Goal: Information Seeking & Learning: Learn about a topic

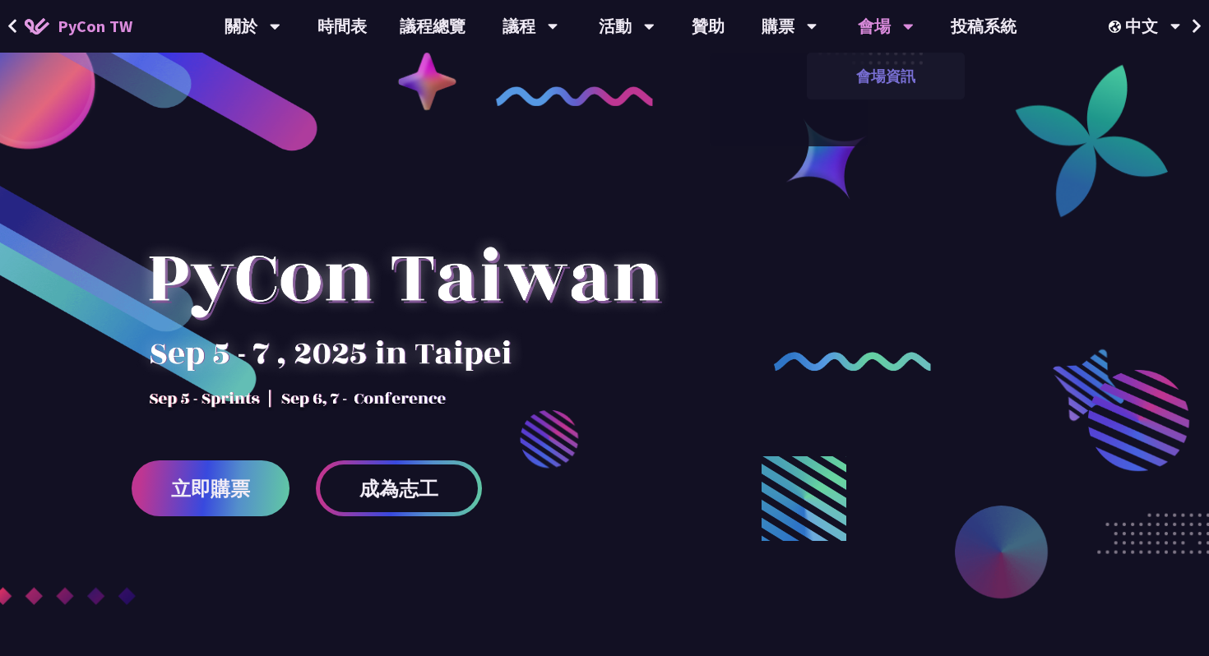
click at [857, 81] on link "會場資訊" at bounding box center [886, 76] width 158 height 39
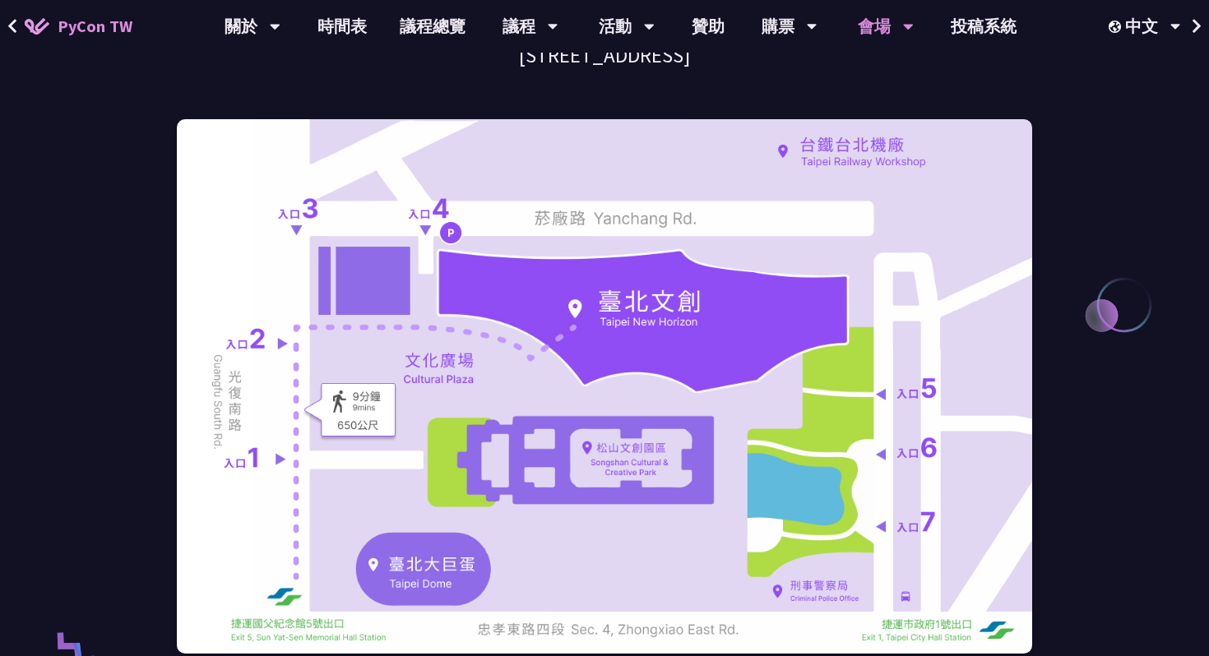
scroll to position [188, 0]
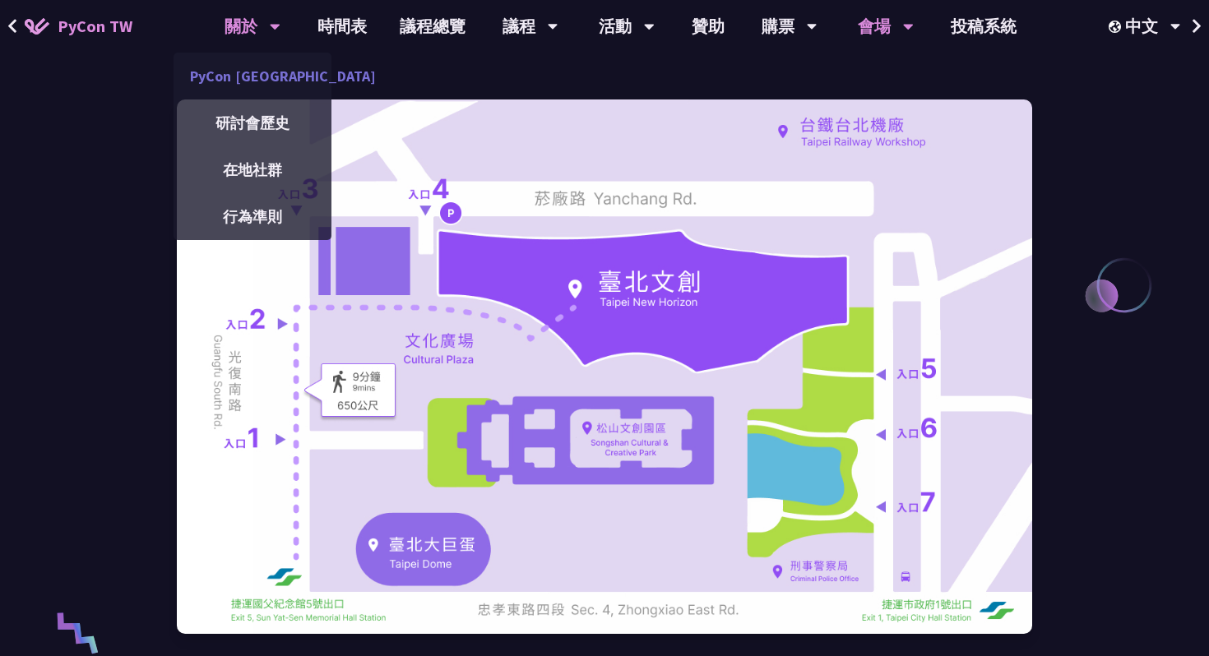
click at [259, 81] on link "PyCon [GEOGRAPHIC_DATA]" at bounding box center [252, 76] width 158 height 39
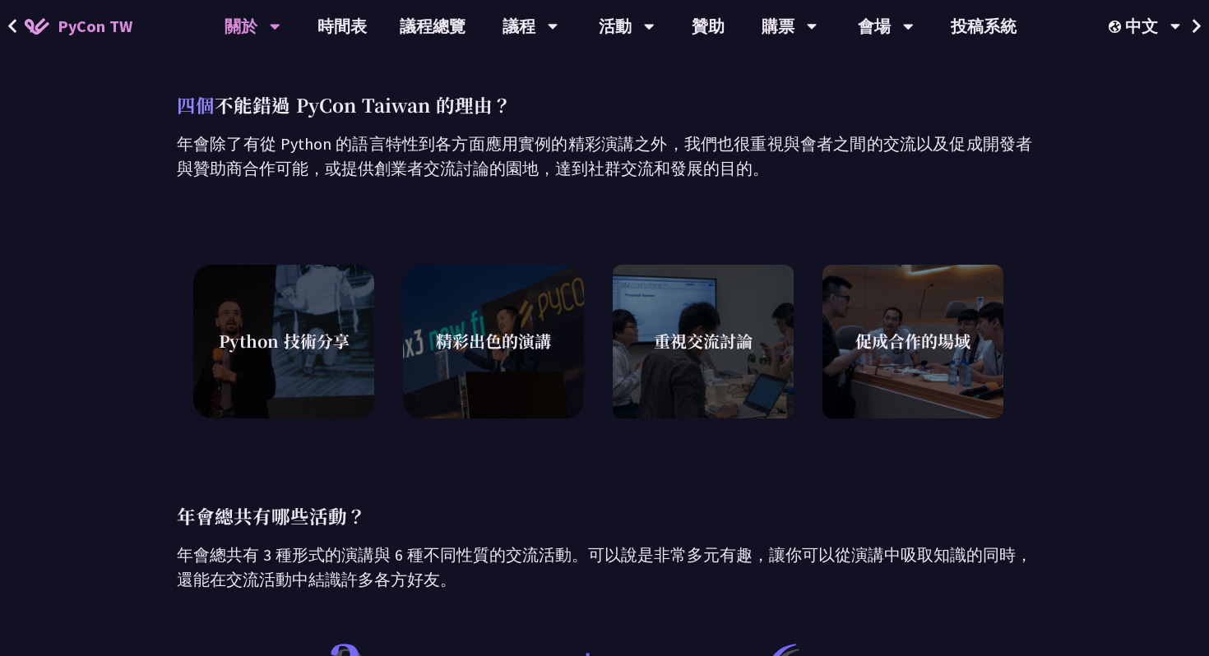
scroll to position [472, 0]
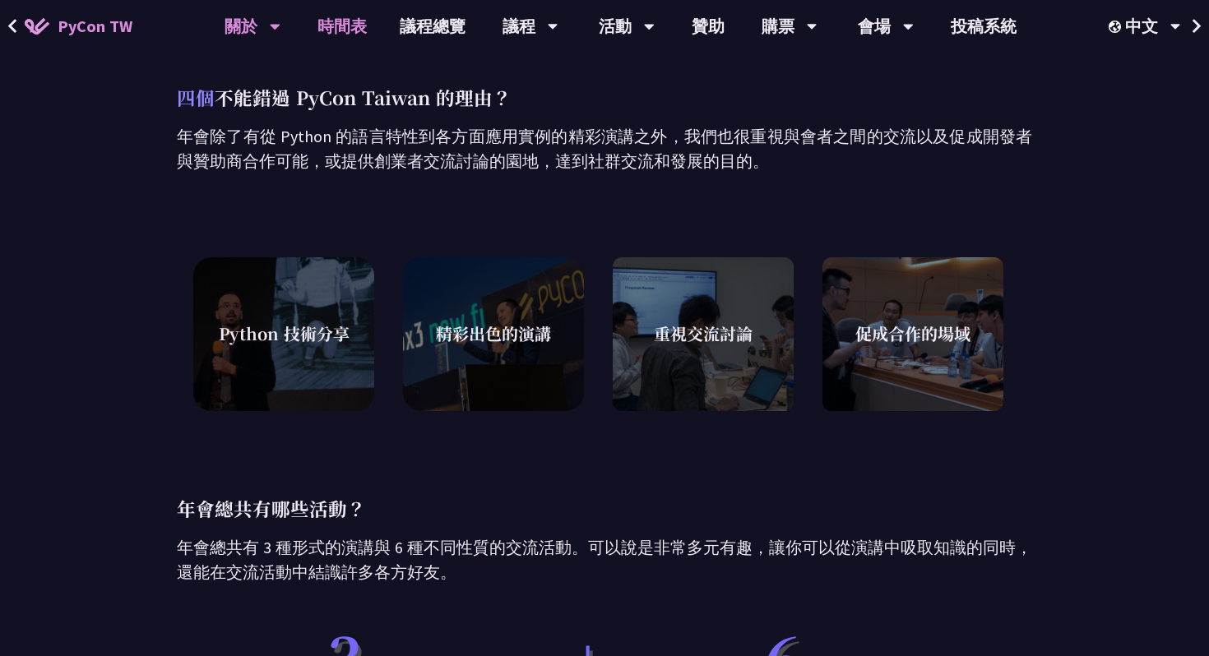
click at [368, 20] on link "時間表" at bounding box center [342, 26] width 82 height 53
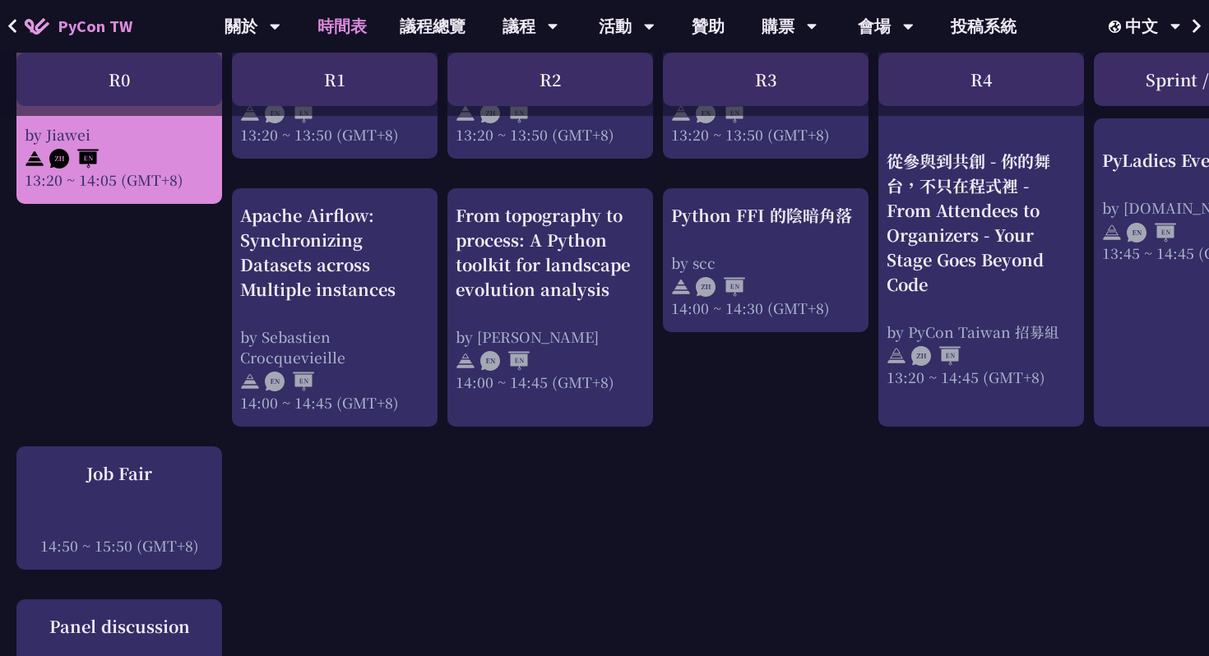
scroll to position [1706, 0]
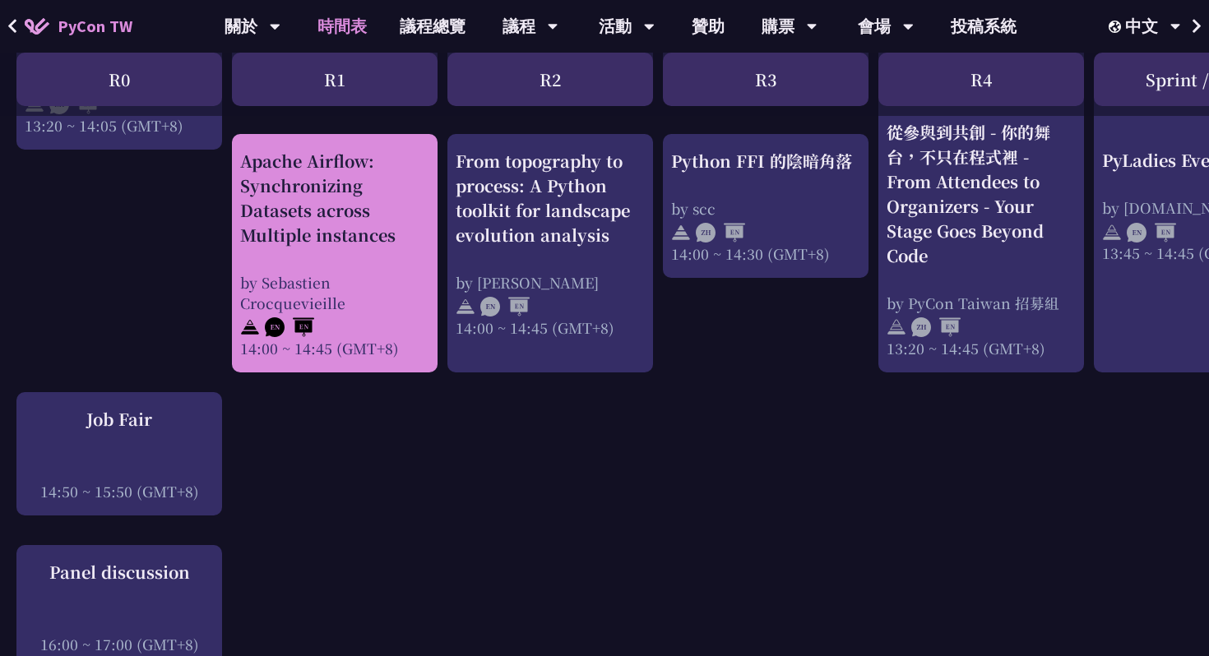
click at [362, 211] on div "Apache Airflow: Synchronizing Datasets across Multiple instances" at bounding box center [334, 198] width 189 height 99
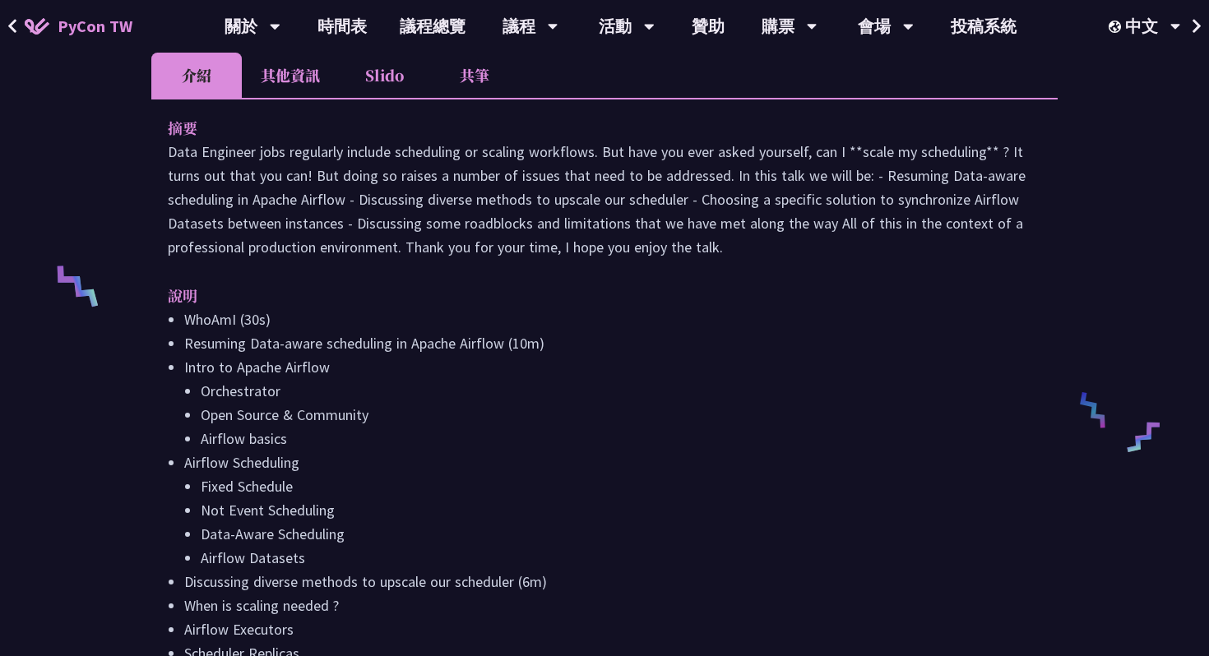
scroll to position [537, 0]
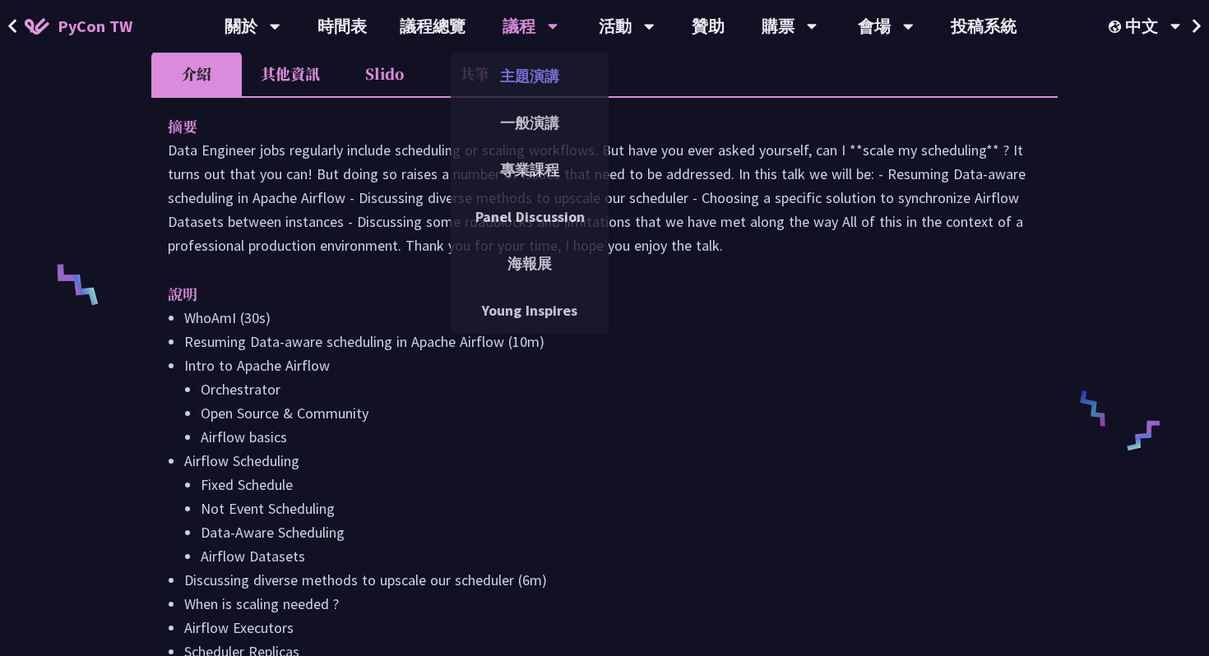
click at [481, 80] on link "主題演講" at bounding box center [530, 76] width 158 height 39
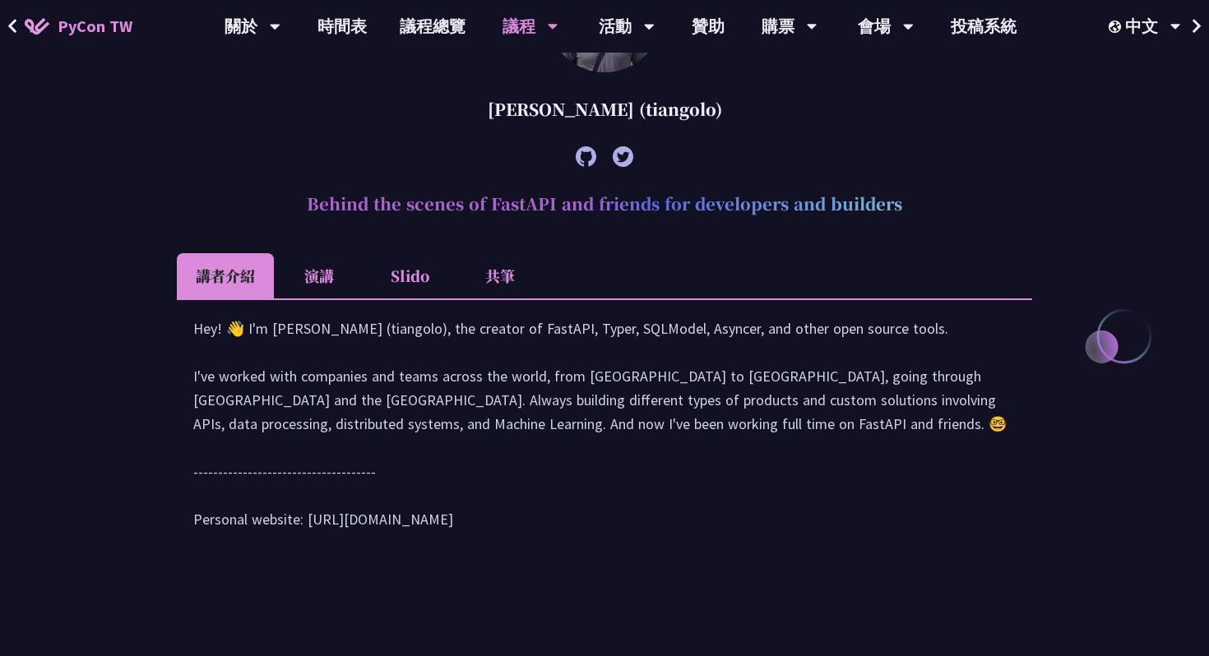
scroll to position [604, 0]
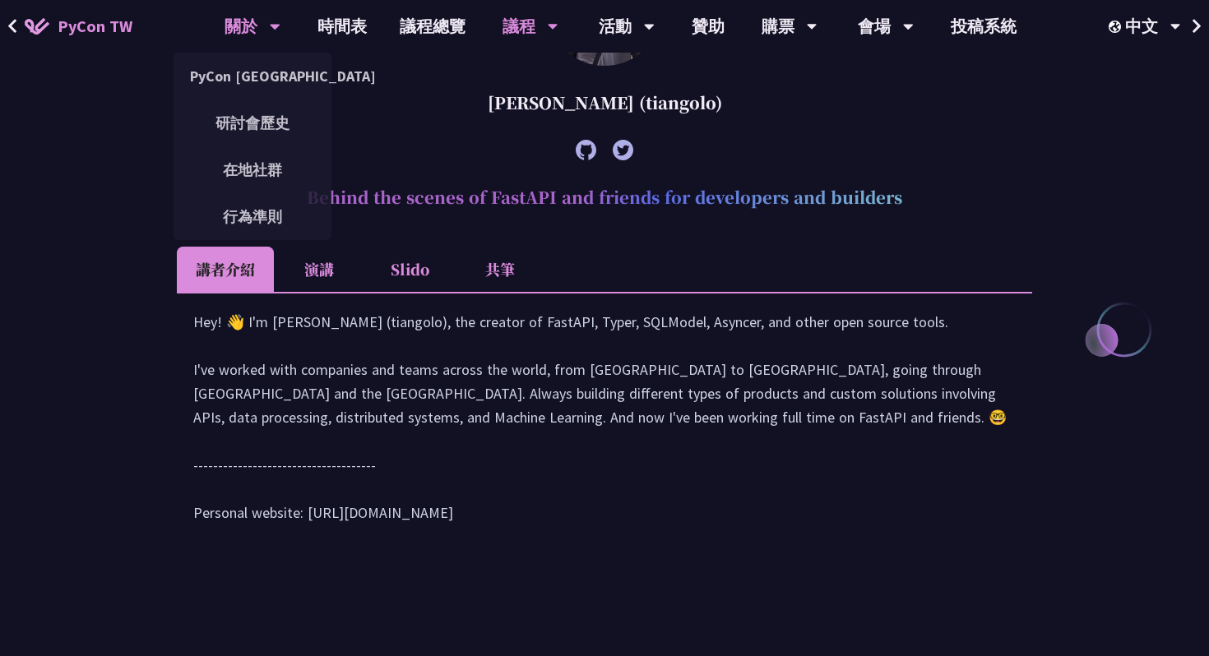
click at [266, 22] on div "關於" at bounding box center [252, 26] width 56 height 53
click at [270, 62] on link "PyCon [GEOGRAPHIC_DATA]" at bounding box center [252, 76] width 158 height 39
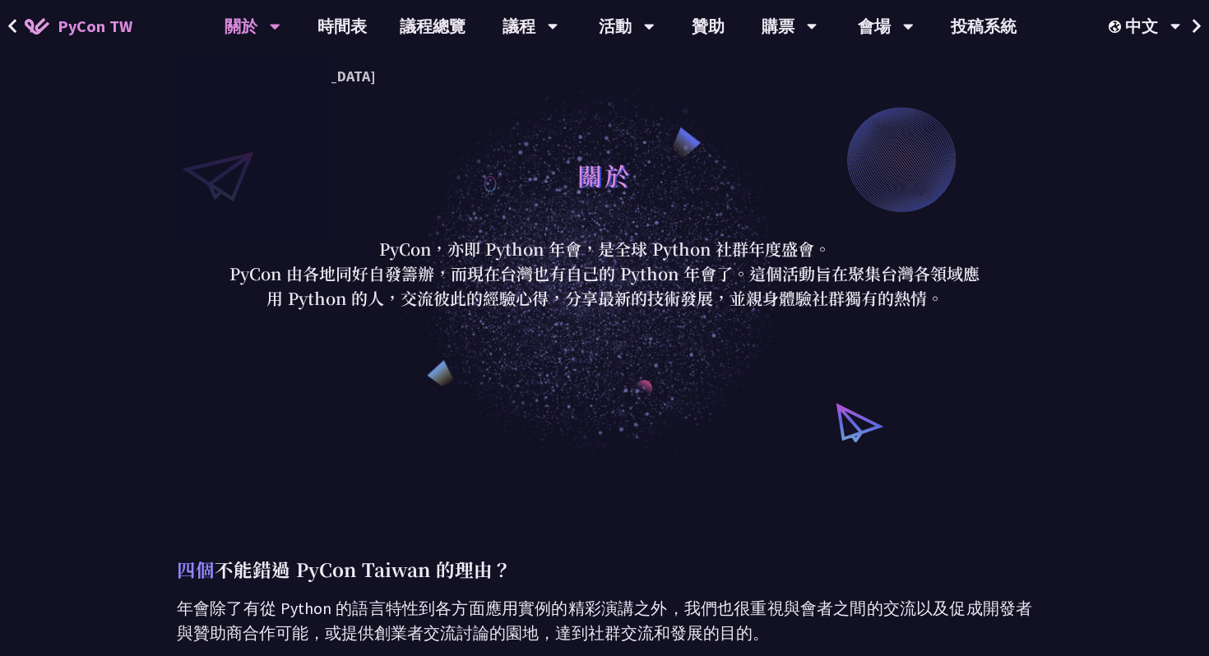
scroll to position [12, 0]
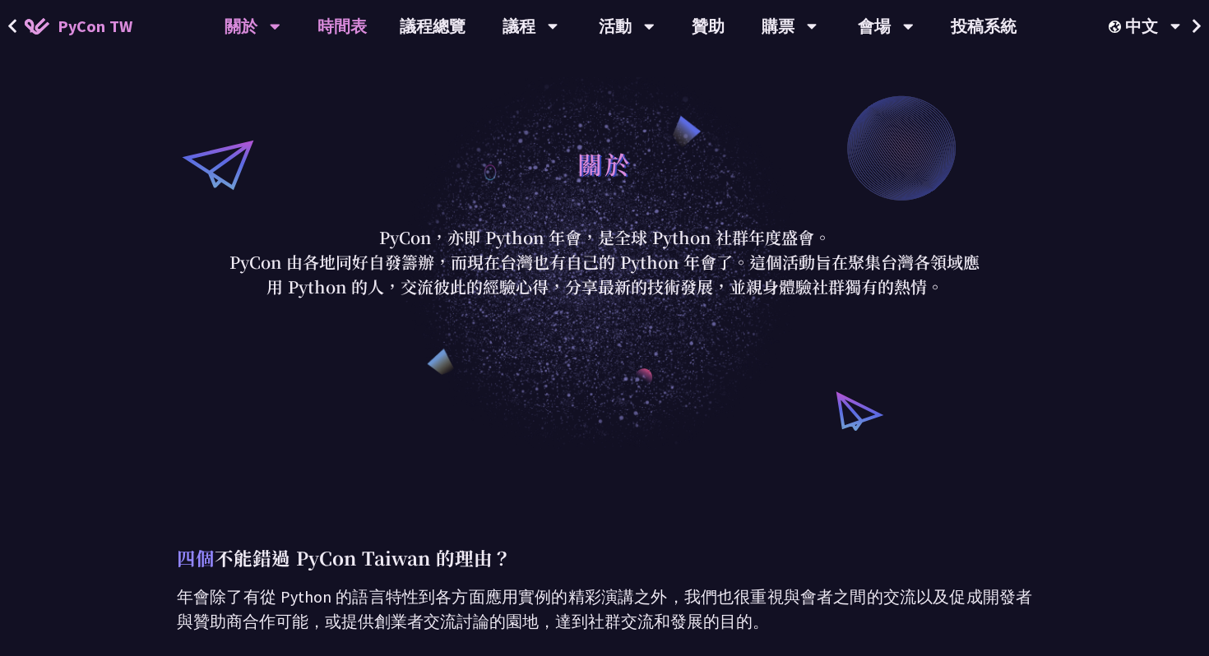
click at [340, 23] on link "時間表" at bounding box center [342, 26] width 82 height 53
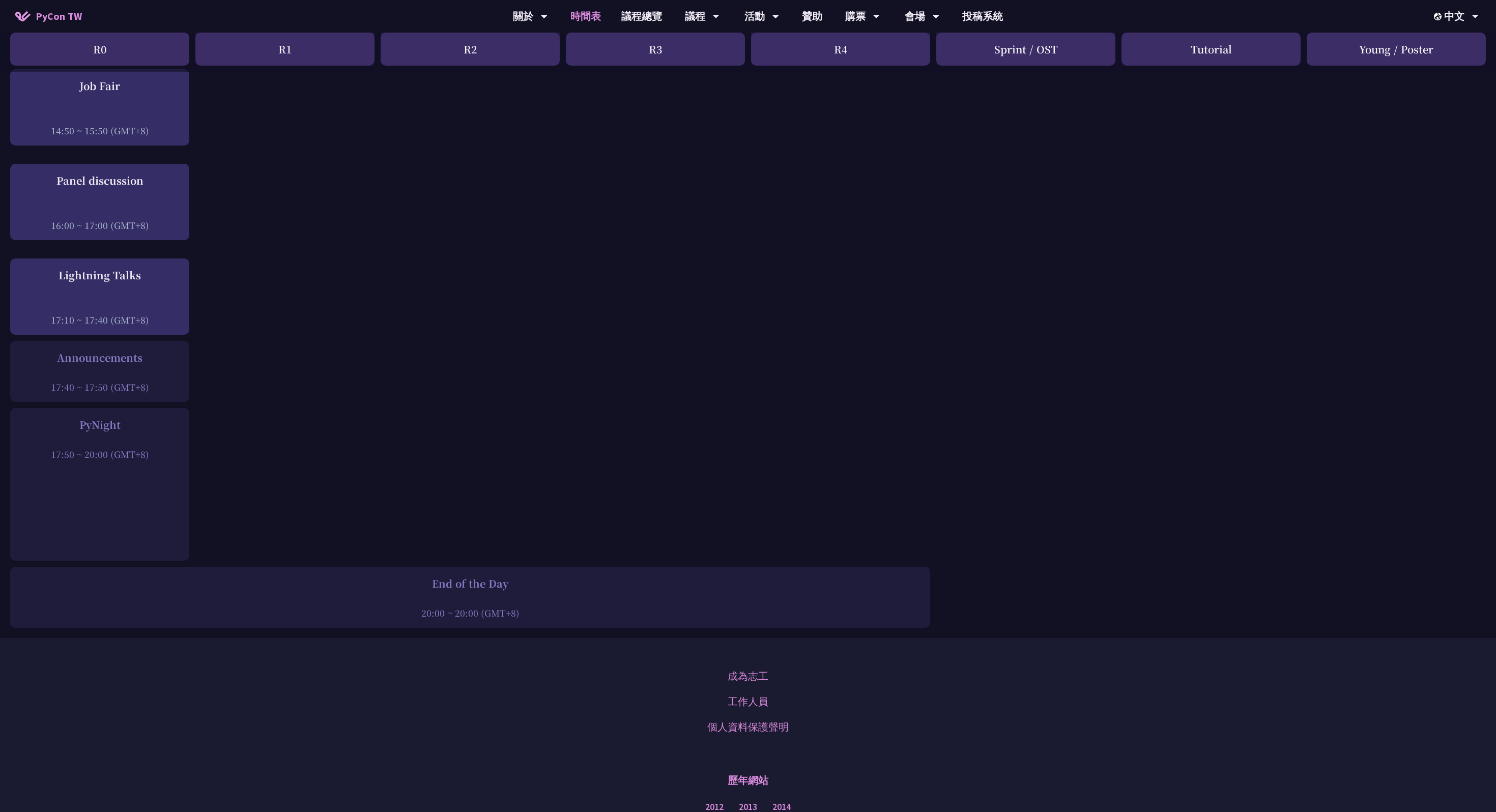
scroll to position [1112, 0]
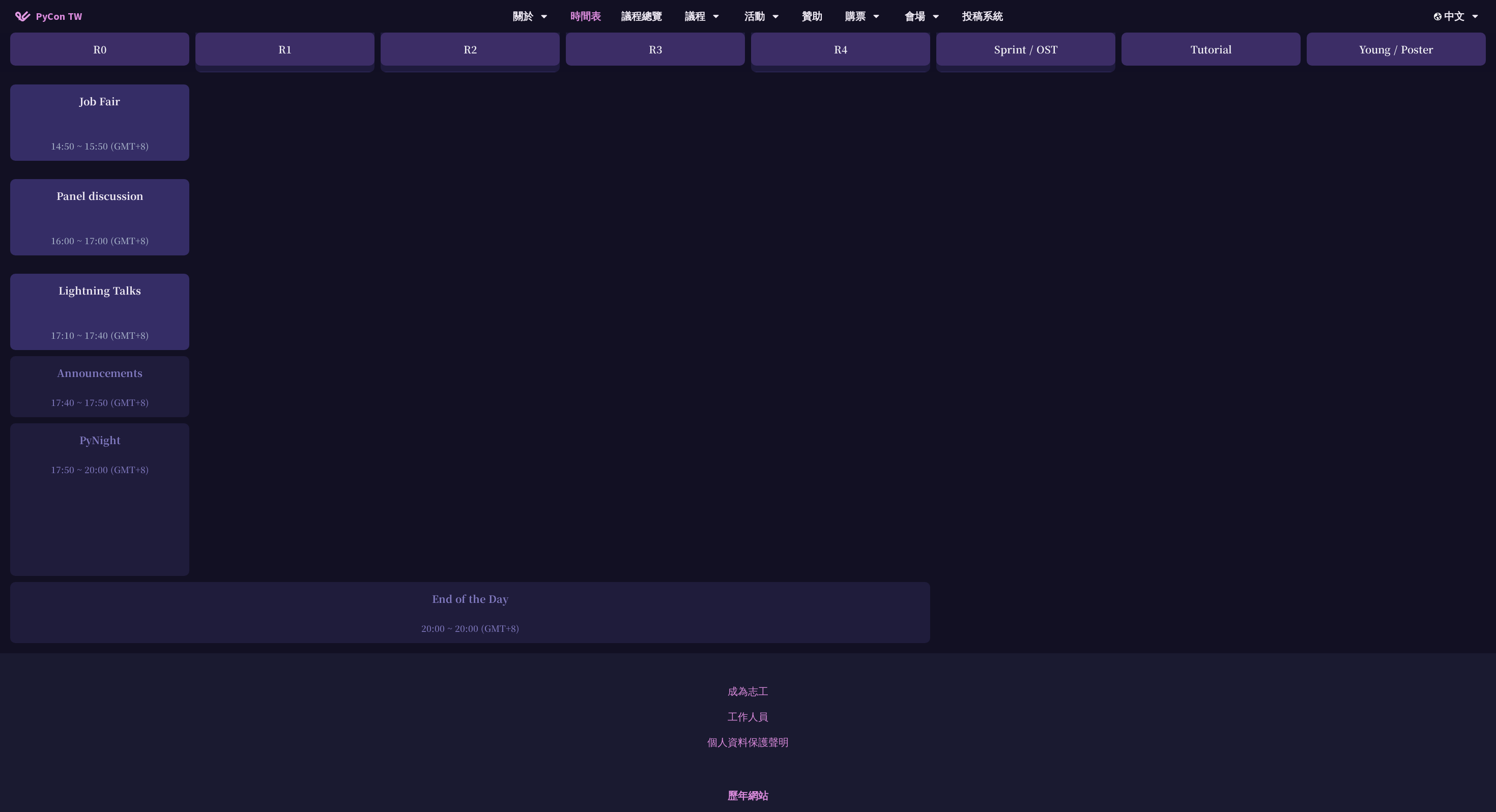
click at [119, 405] on div "17:50 ~ 20:00 (GMT+8)" at bounding box center [100, 469] width 169 height 13
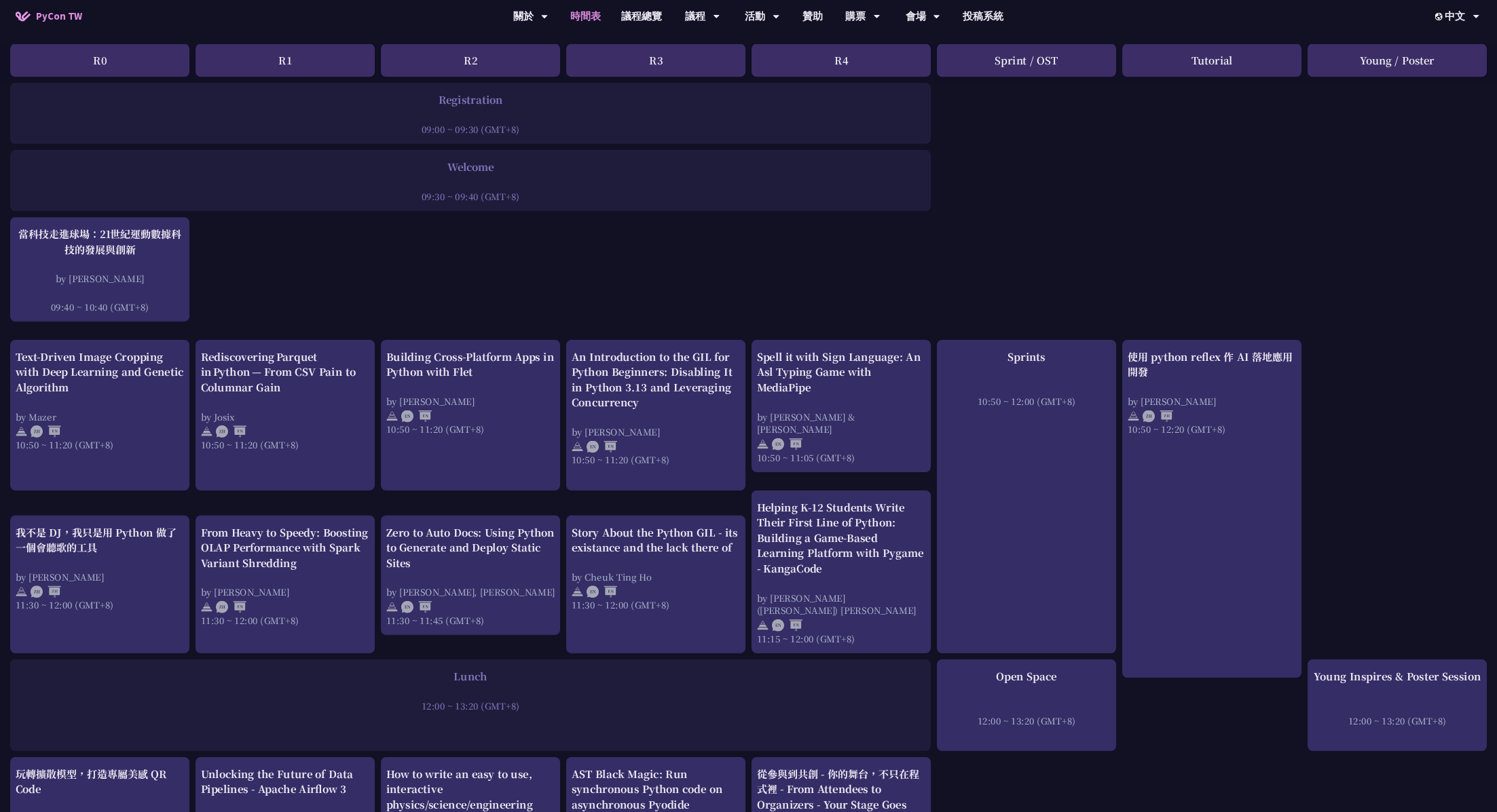
scroll to position [139, 0]
